Goal: Task Accomplishment & Management: Use online tool/utility

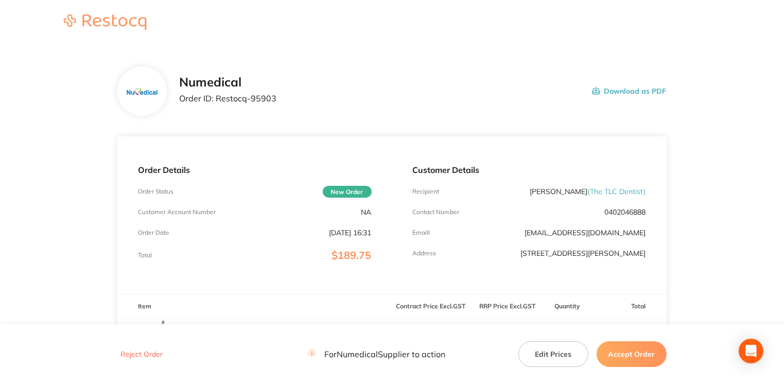
click at [624, 357] on button "Accept Order" at bounding box center [632, 354] width 70 height 26
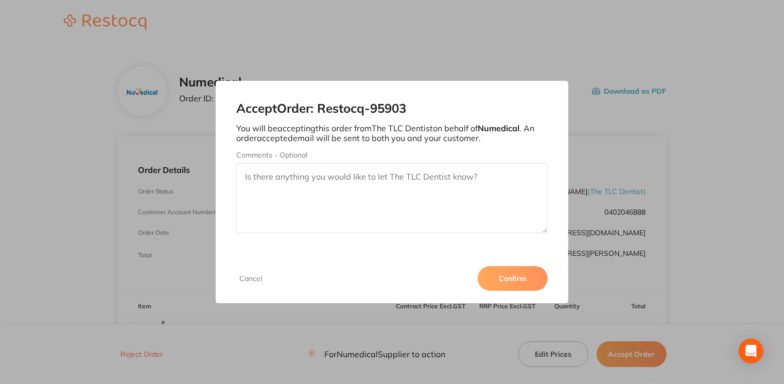
click at [527, 274] on button "Confirm" at bounding box center [513, 278] width 70 height 25
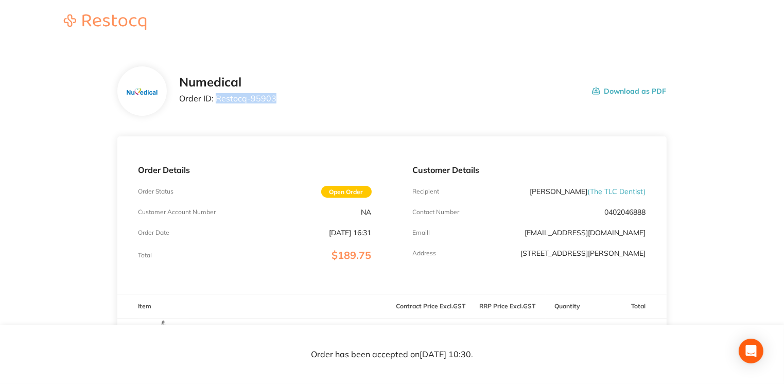
drag, startPoint x: 218, startPoint y: 98, endPoint x: 297, endPoint y: 99, distance: 78.8
click at [297, 99] on div "Numedical Order ID: Restocq- 95903 Download as PDF" at bounding box center [422, 91] width 487 height 32
drag, startPoint x: 297, startPoint y: 99, endPoint x: 254, endPoint y: 97, distance: 42.8
copy p "Restocq- 95903"
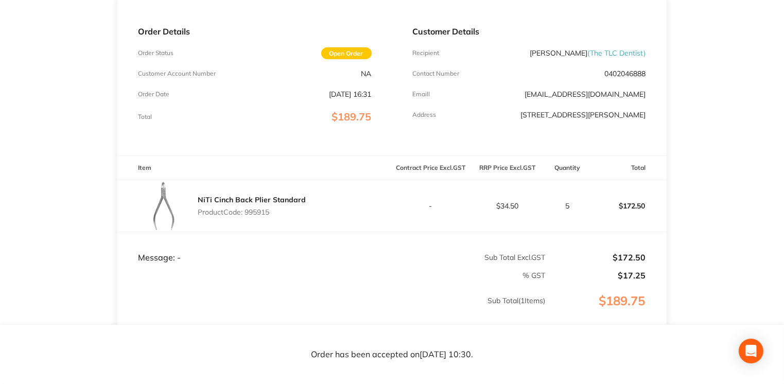
scroll to position [139, 0]
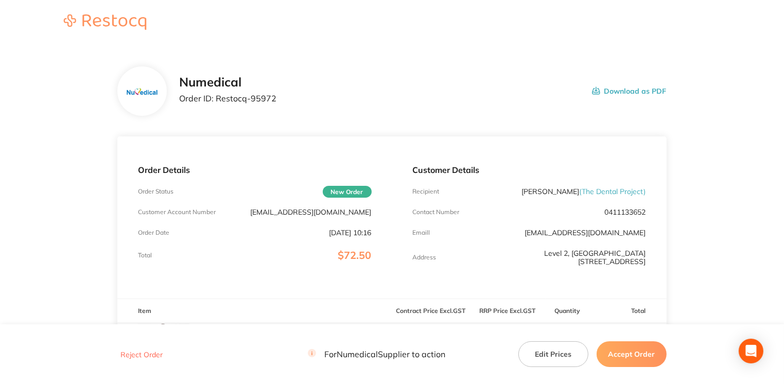
click at [641, 358] on button "Accept Order" at bounding box center [632, 354] width 70 height 26
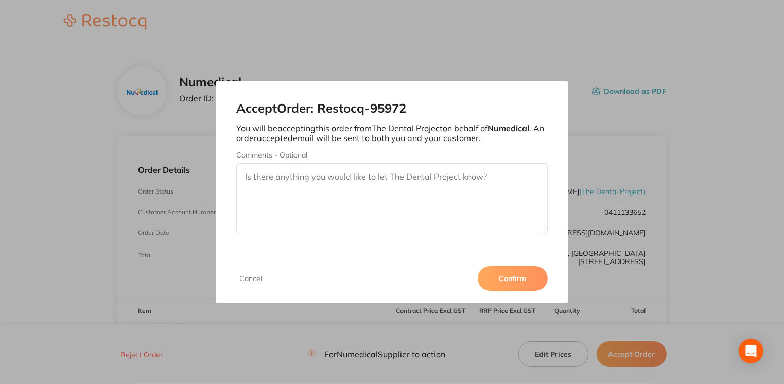
click at [512, 278] on button "Confirm" at bounding box center [513, 278] width 70 height 25
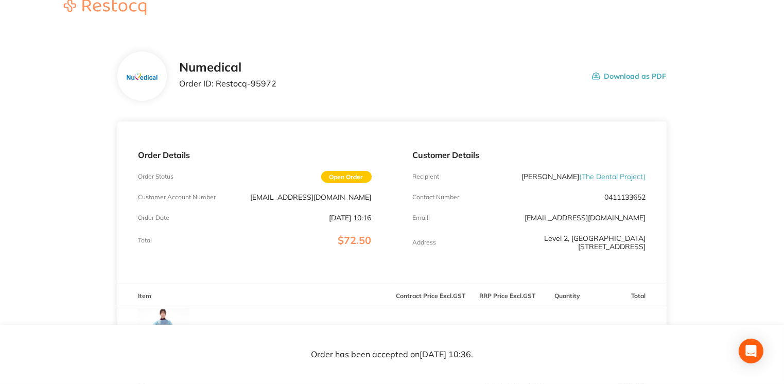
scroll to position [18, 0]
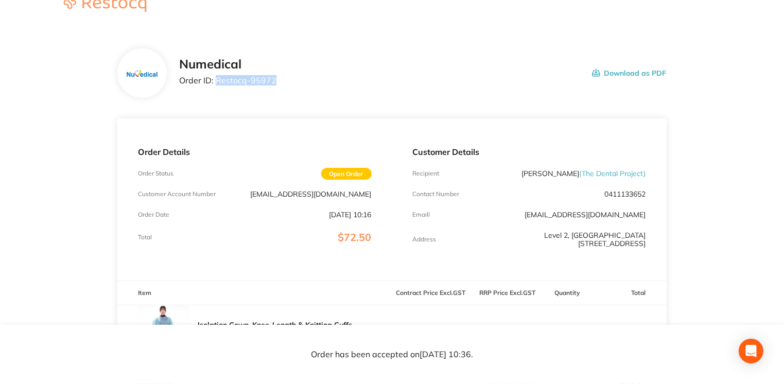
drag, startPoint x: 216, startPoint y: 81, endPoint x: 295, endPoint y: 81, distance: 79.3
click at [295, 81] on div "Numedical Order ID: Restocq- 95972 Download as PDF" at bounding box center [422, 73] width 487 height 32
drag, startPoint x: 295, startPoint y: 81, endPoint x: 253, endPoint y: 81, distance: 42.2
copy p "Restocq- 95972"
